Goal: Navigation & Orientation: Find specific page/section

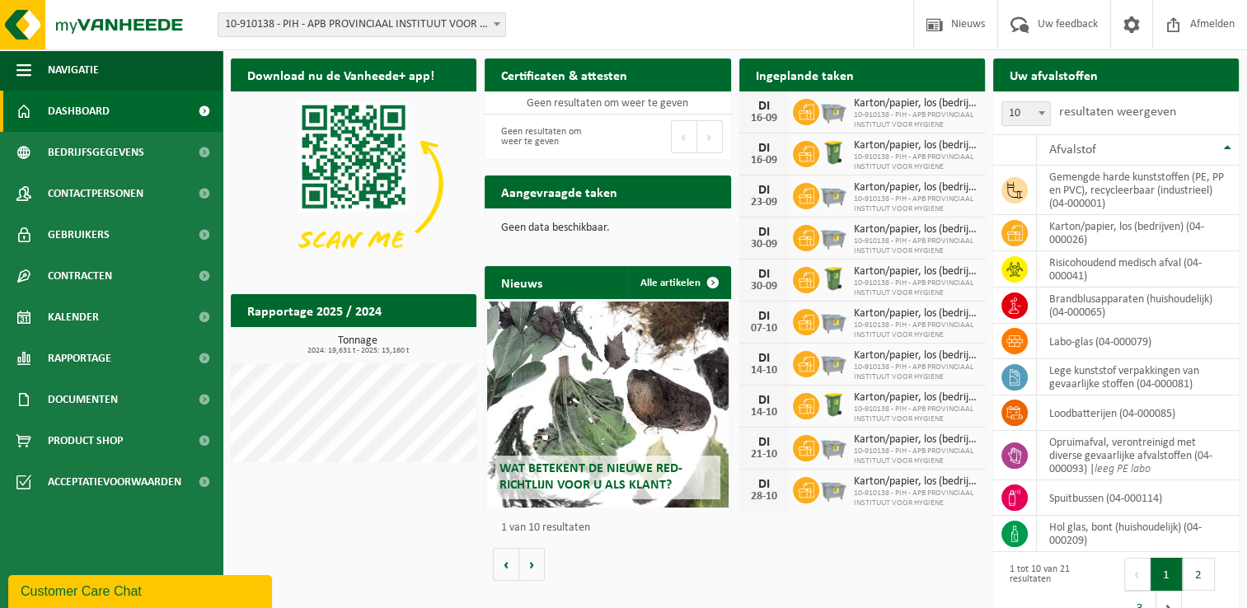
click at [372, 539] on div "Download nu de Vanheede+ app! Verberg Certificaten & attesten Bekijk uw certifi…" at bounding box center [735, 343] width 1016 height 586
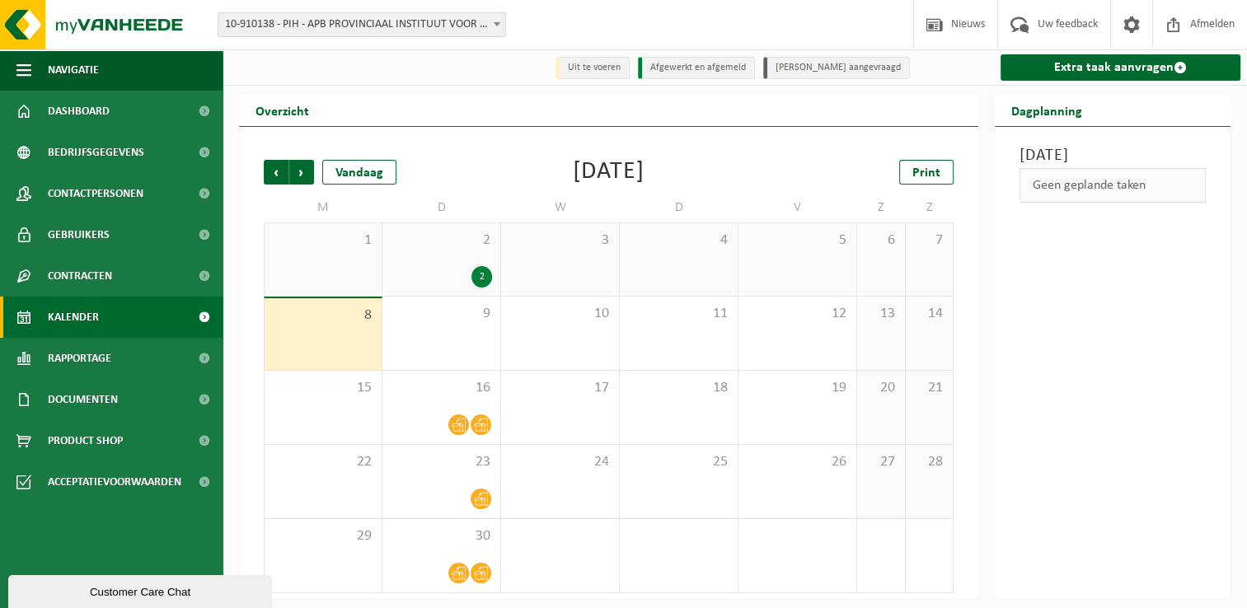
click at [586, 167] on div "September 2025" at bounding box center [609, 172] width 72 height 25
